Goal: Find specific page/section: Find specific page/section

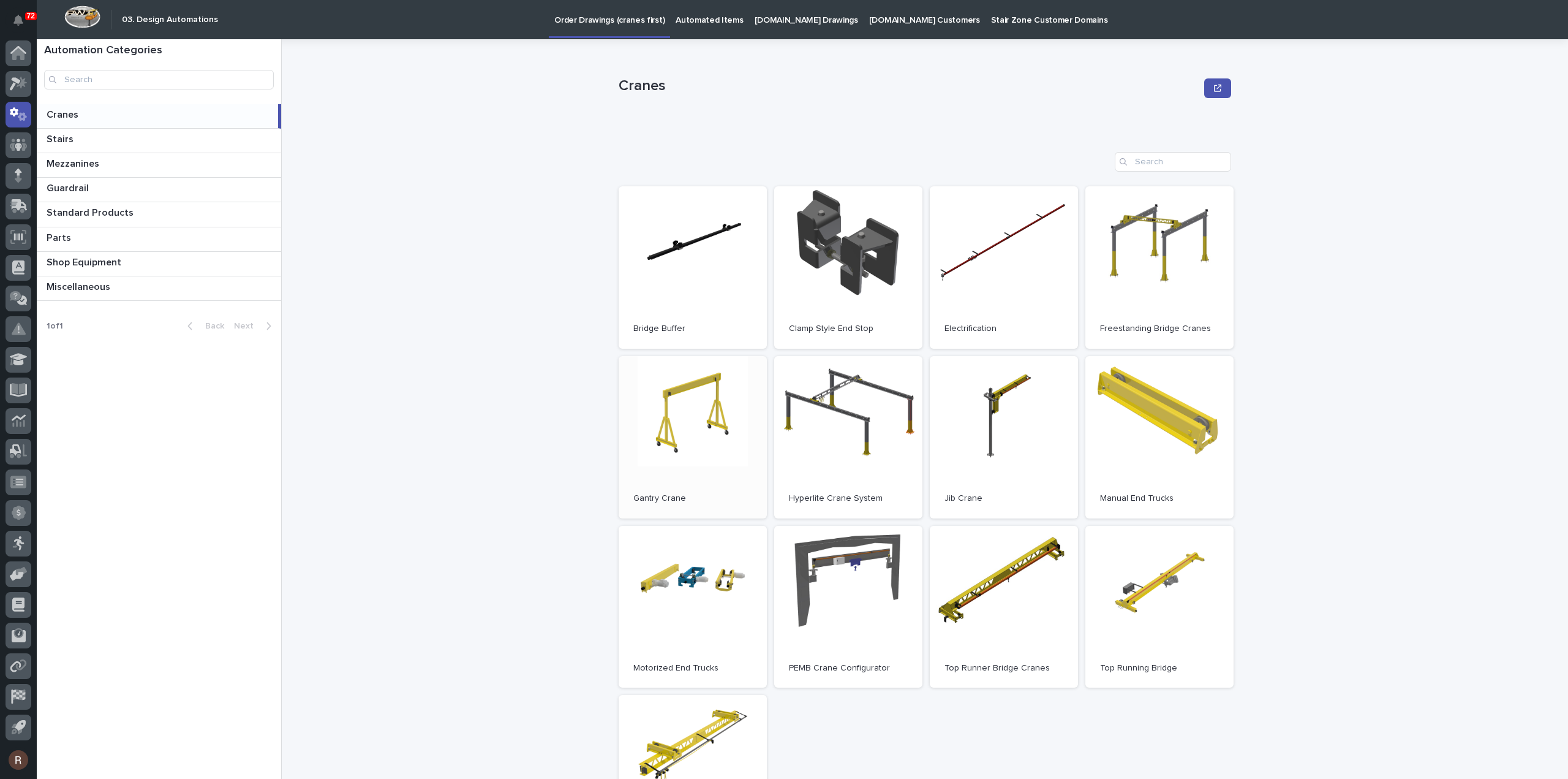
click at [723, 422] on link "Open" at bounding box center [693, 437] width 148 height 162
